Goal: Navigation & Orientation: Find specific page/section

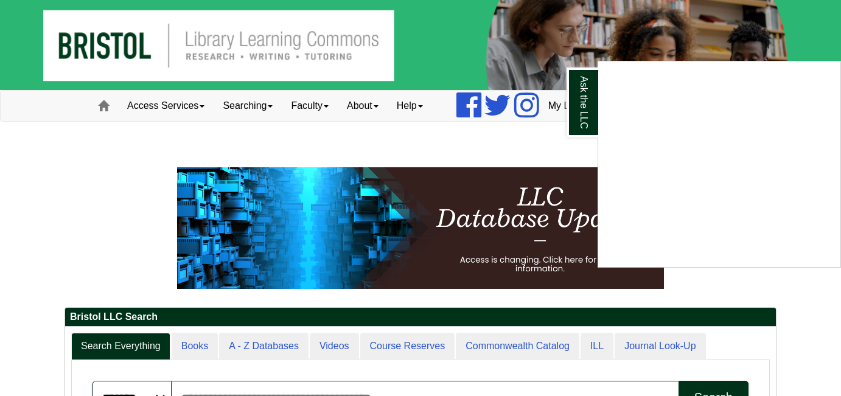
click at [518, 138] on div "Ask the LLC" at bounding box center [420, 198] width 841 height 396
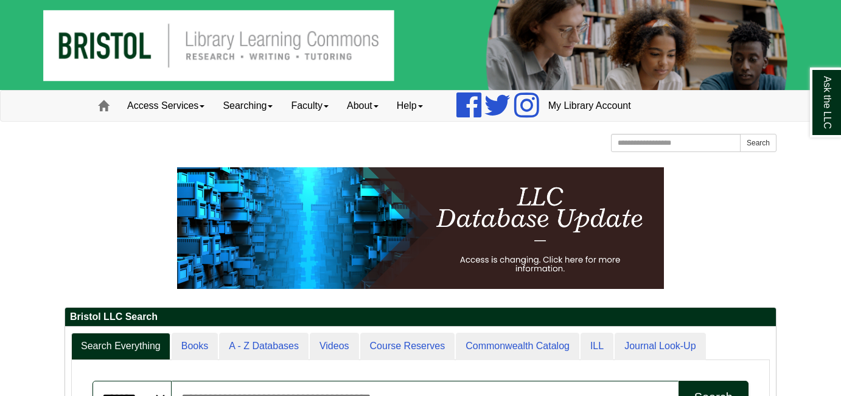
click at [269, 55] on img at bounding box center [420, 45] width 841 height 90
click at [122, 50] on img at bounding box center [420, 45] width 841 height 90
click at [100, 114] on link "Home" at bounding box center [103, 106] width 29 height 30
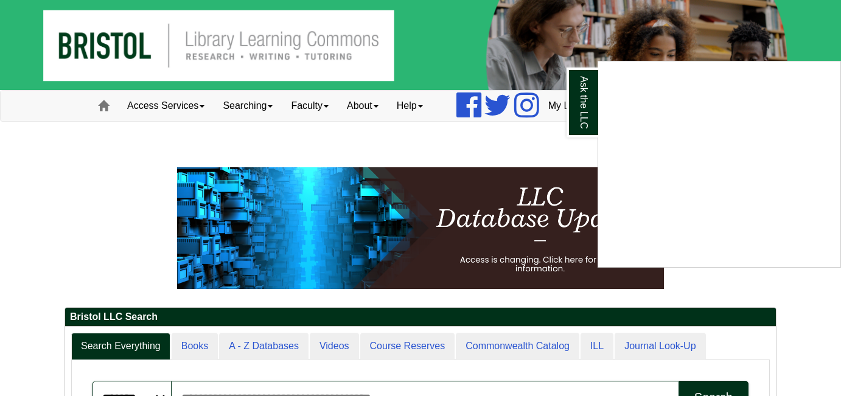
click at [491, 142] on div "Ask the LLC" at bounding box center [420, 198] width 841 height 396
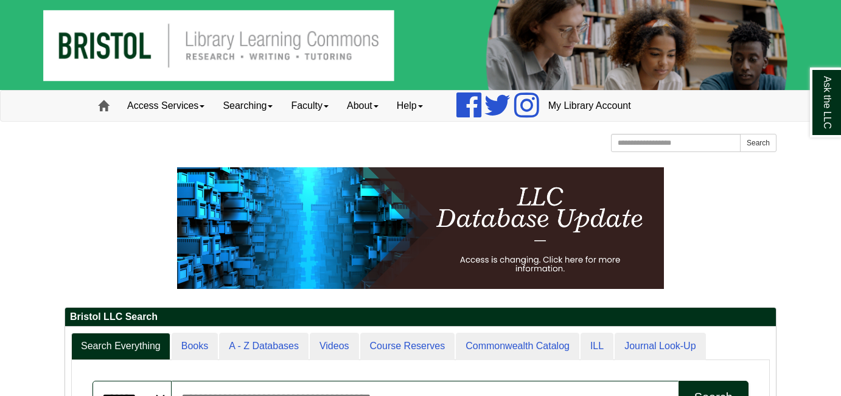
click at [104, 111] on span at bounding box center [103, 105] width 11 height 11
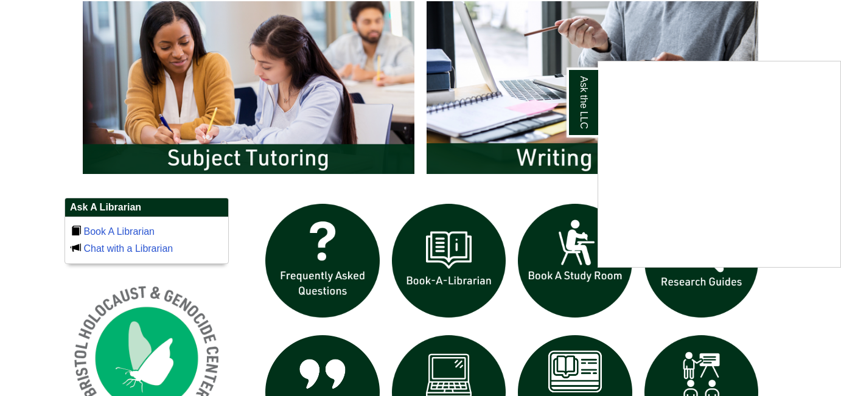
scroll to position [662, 0]
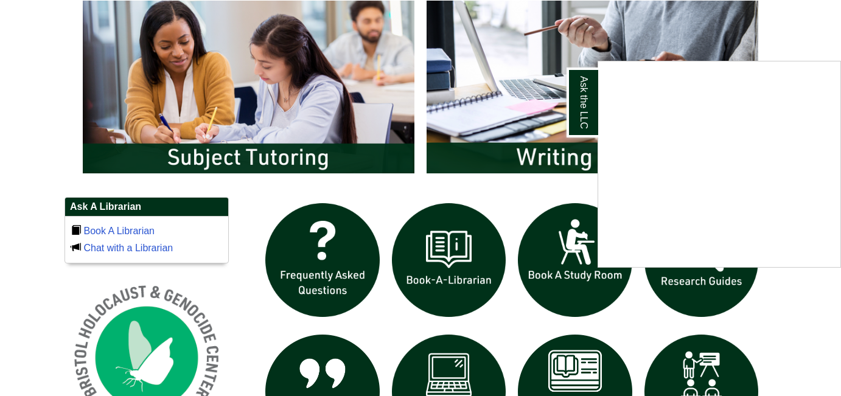
click at [70, 169] on div "Ask the LLC" at bounding box center [420, 198] width 841 height 396
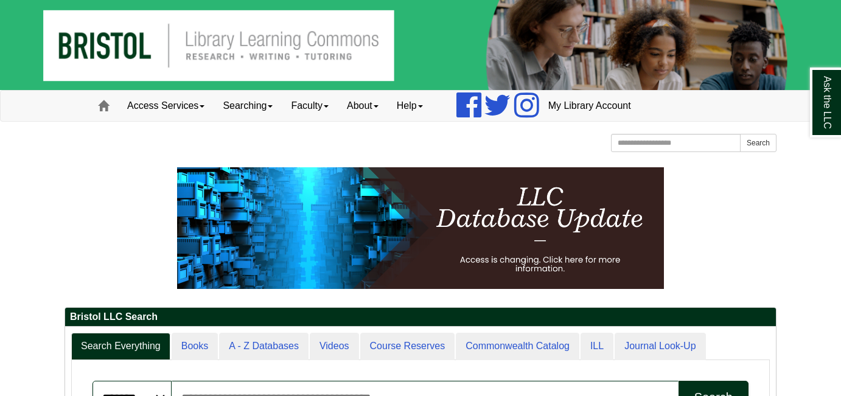
scroll to position [0, 0]
click at [268, 106] on link "Searching" at bounding box center [247, 106] width 68 height 30
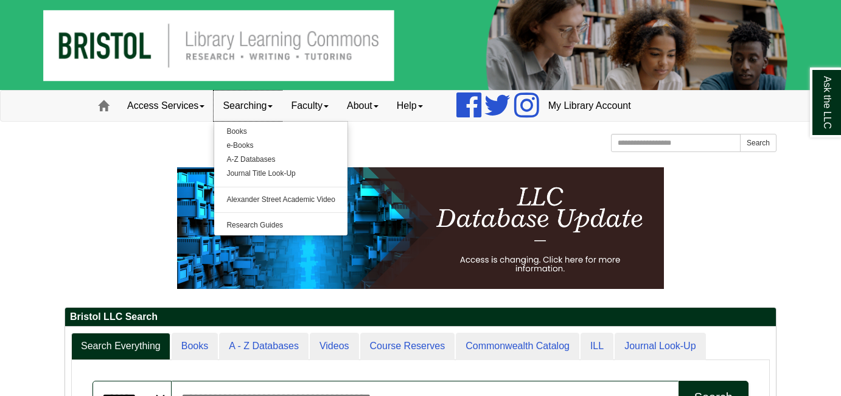
click at [268, 106] on link "Searching" at bounding box center [247, 106] width 68 height 30
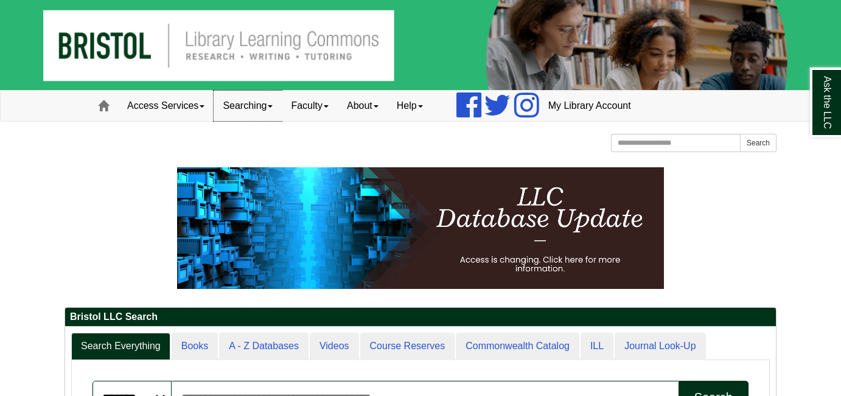
click at [268, 106] on link "Searching" at bounding box center [247, 106] width 68 height 30
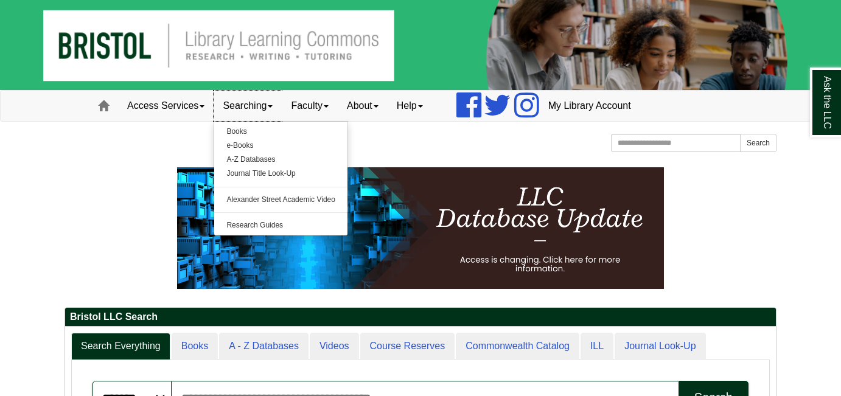
click at [268, 106] on link "Searching" at bounding box center [247, 106] width 68 height 30
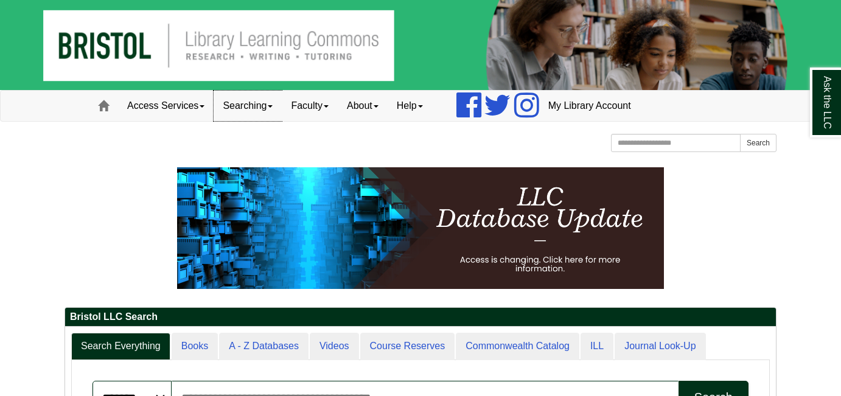
click at [268, 106] on link "Searching" at bounding box center [247, 106] width 68 height 30
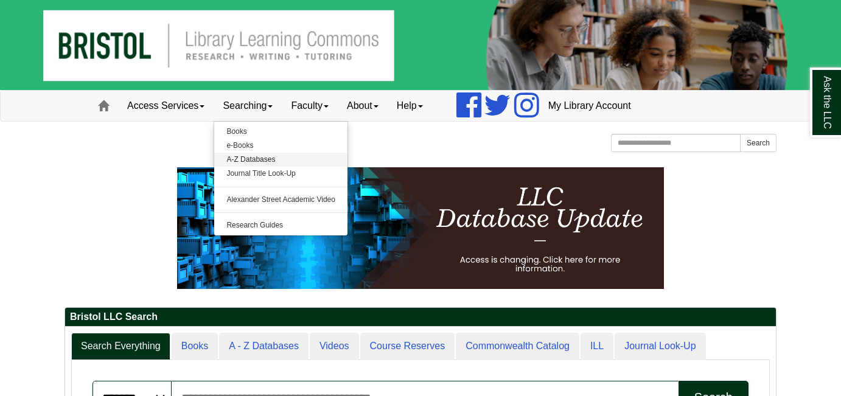
click at [279, 156] on link "A-Z Databases" at bounding box center [280, 160] width 133 height 14
